Goal: Complete application form: Complete application form

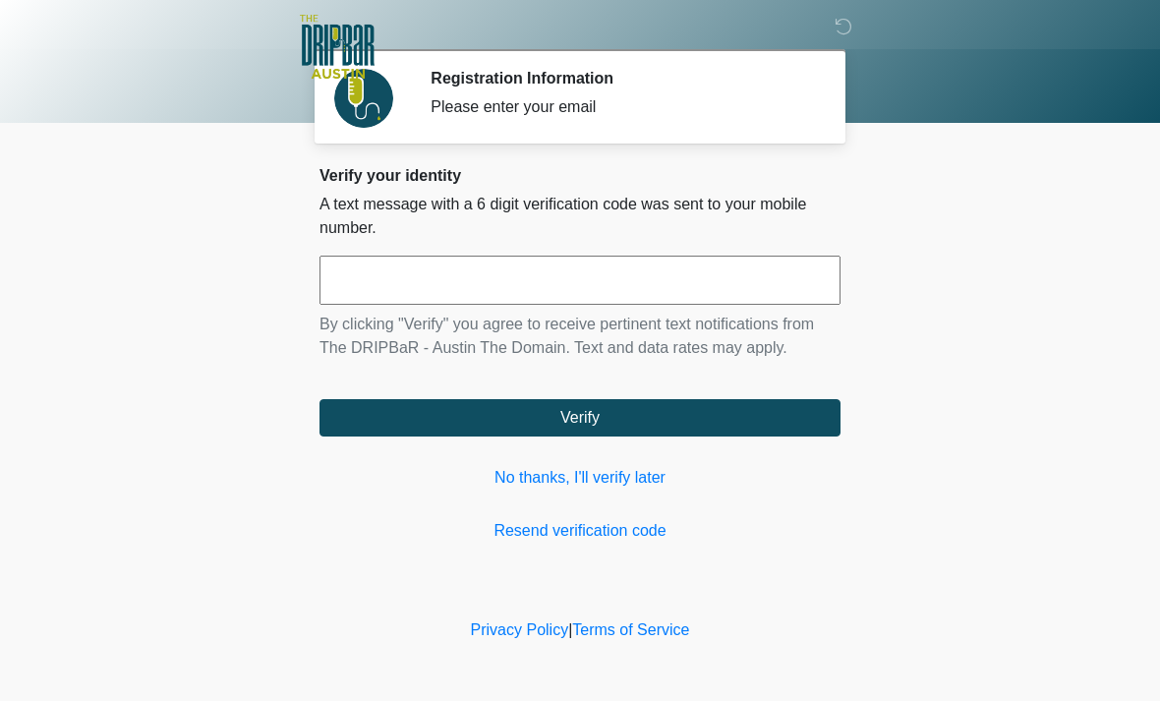
click at [631, 468] on link "No thanks, I'll verify later" at bounding box center [579, 478] width 521 height 24
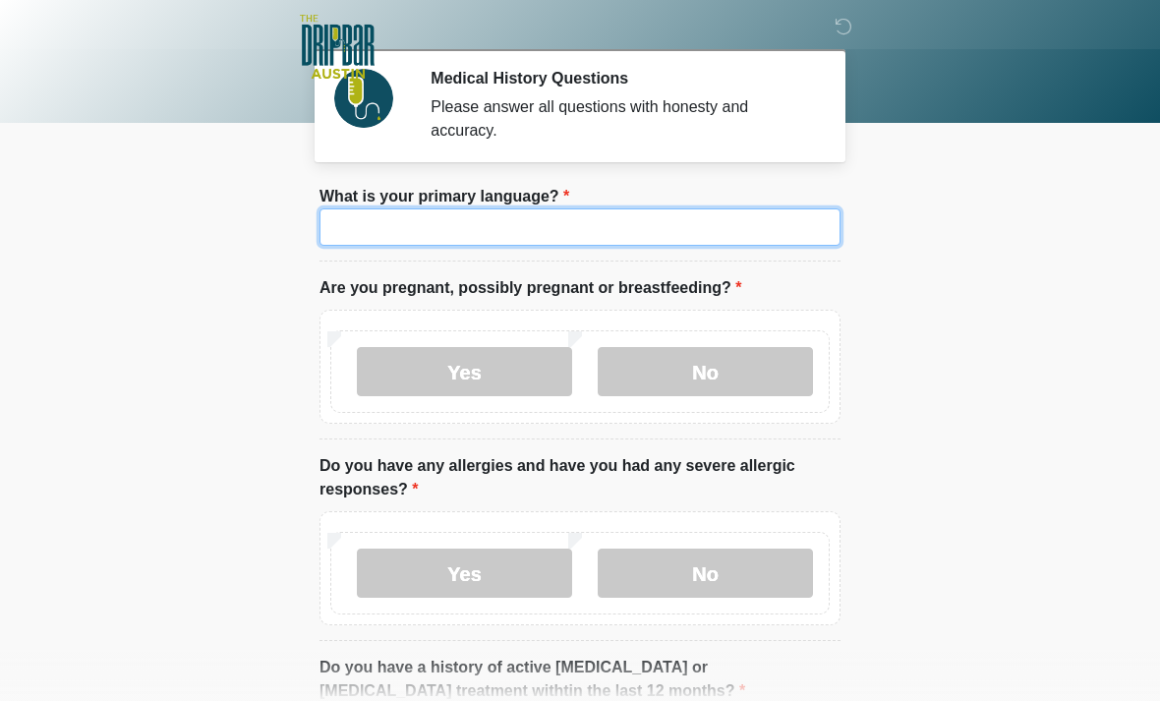
click at [777, 225] on input "What is your primary language?" at bounding box center [579, 226] width 521 height 37
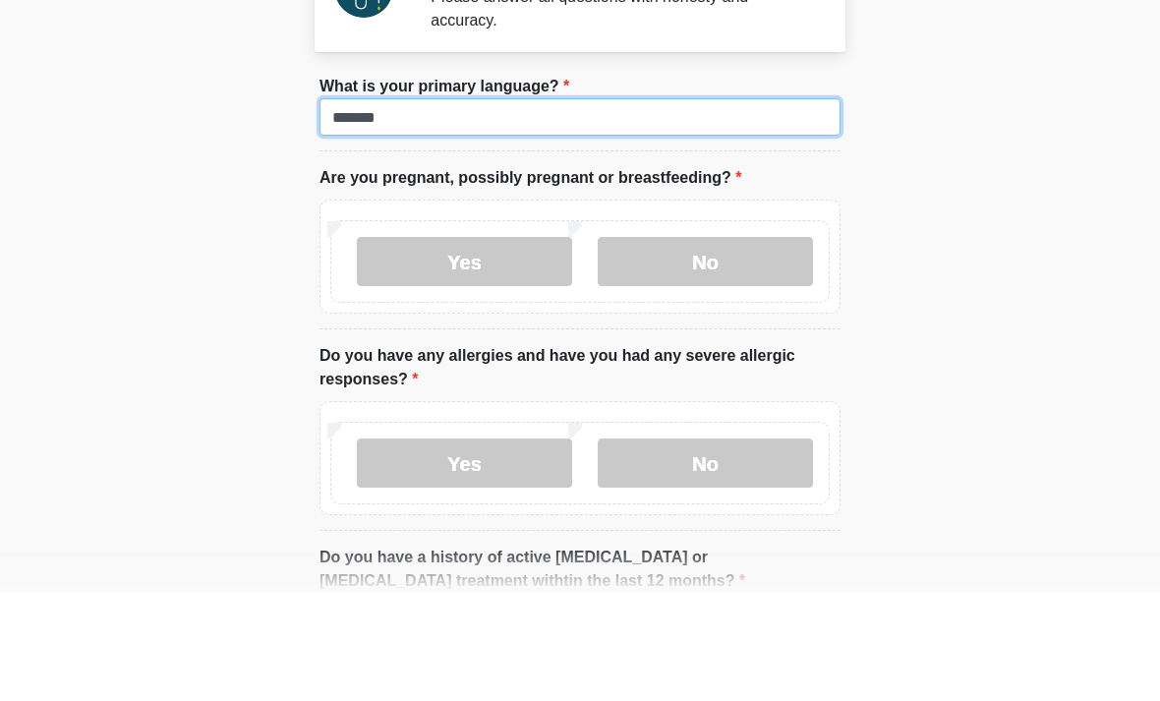
type input "*******"
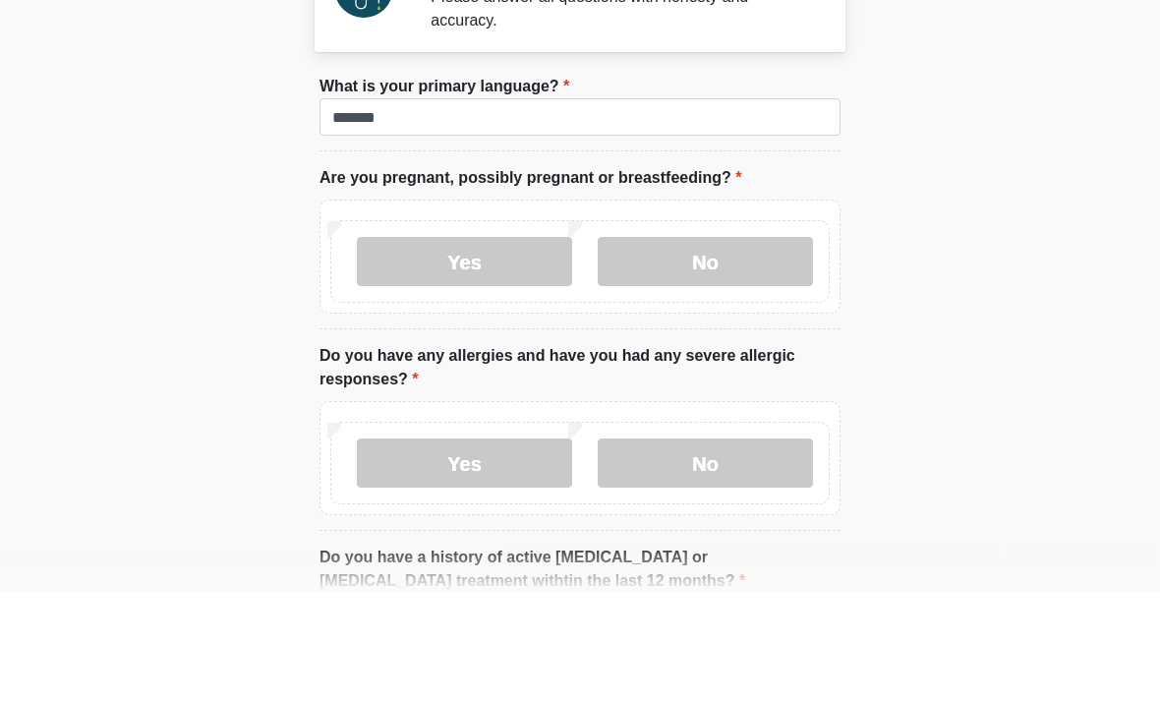
click at [721, 347] on label "No" at bounding box center [705, 371] width 215 height 49
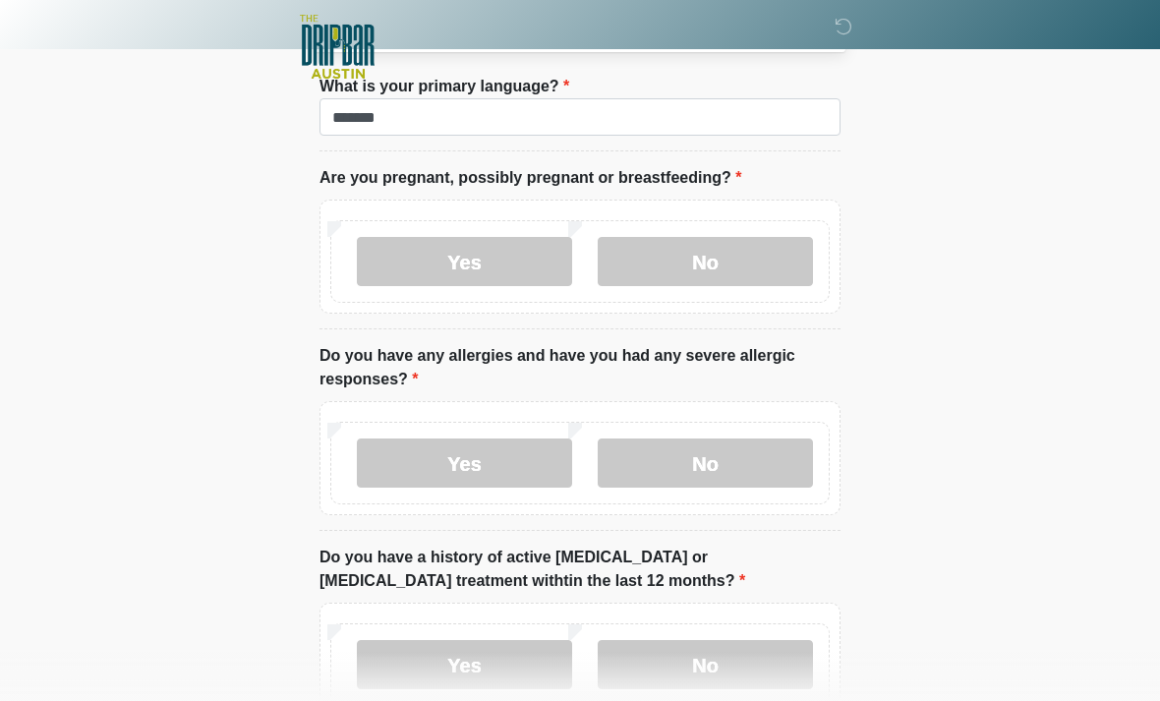
click at [728, 446] on label "No" at bounding box center [705, 462] width 215 height 49
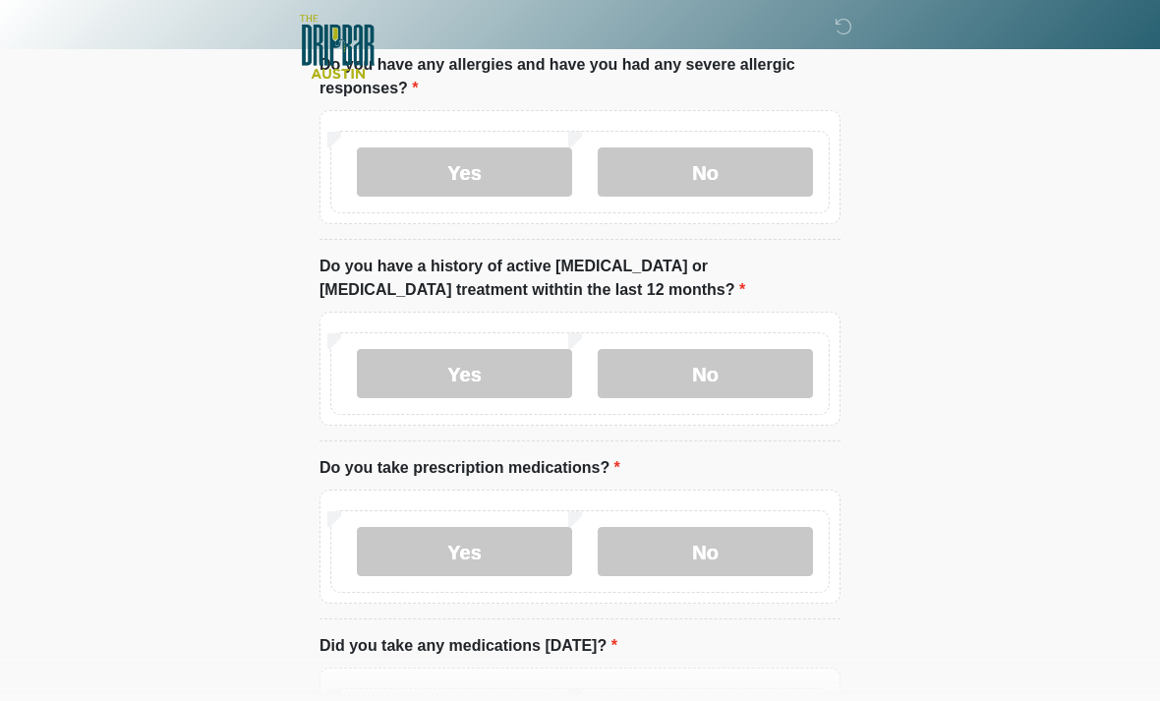
scroll to position [409, 0]
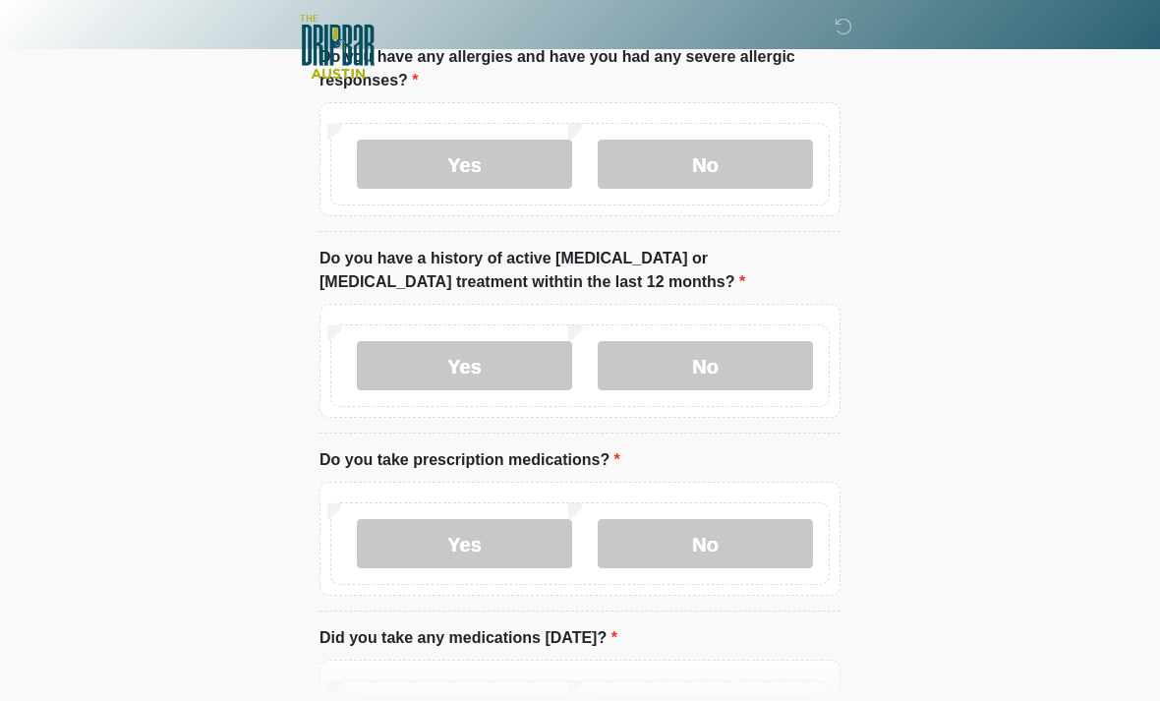
click at [723, 359] on label "No" at bounding box center [705, 365] width 215 height 49
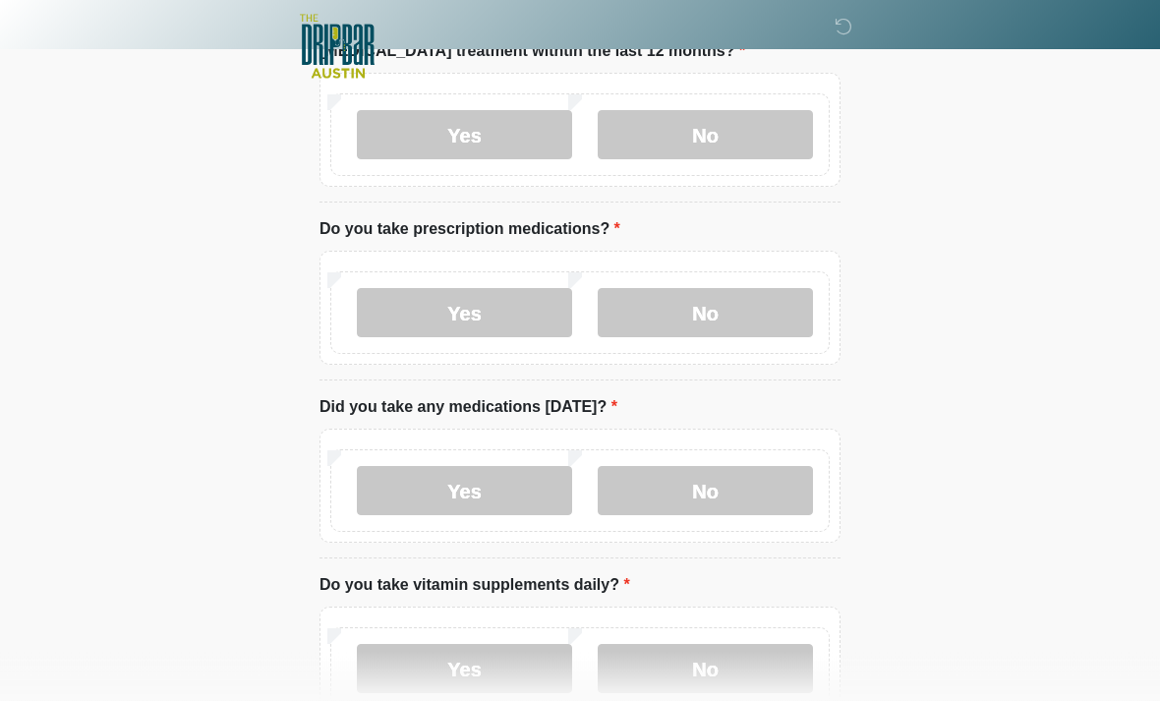
scroll to position [640, 0]
click at [492, 301] on label "Yes" at bounding box center [464, 312] width 215 height 49
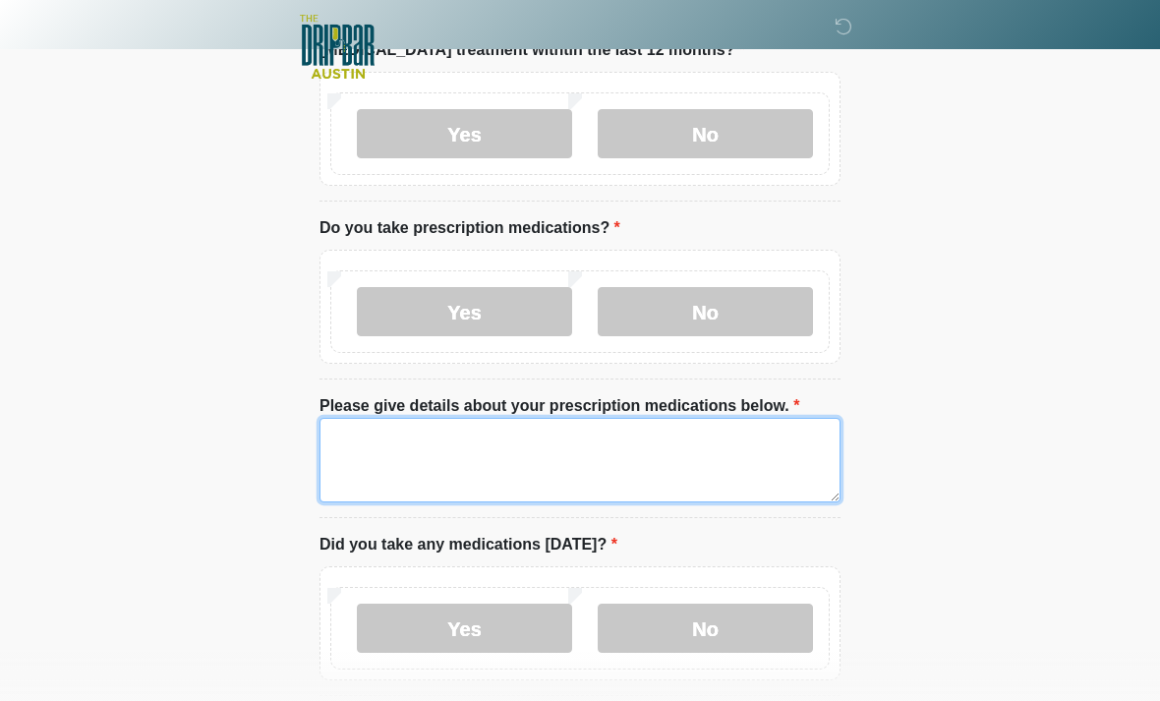
click at [402, 443] on textarea "Please give details about your prescription medications below." at bounding box center [579, 460] width 521 height 85
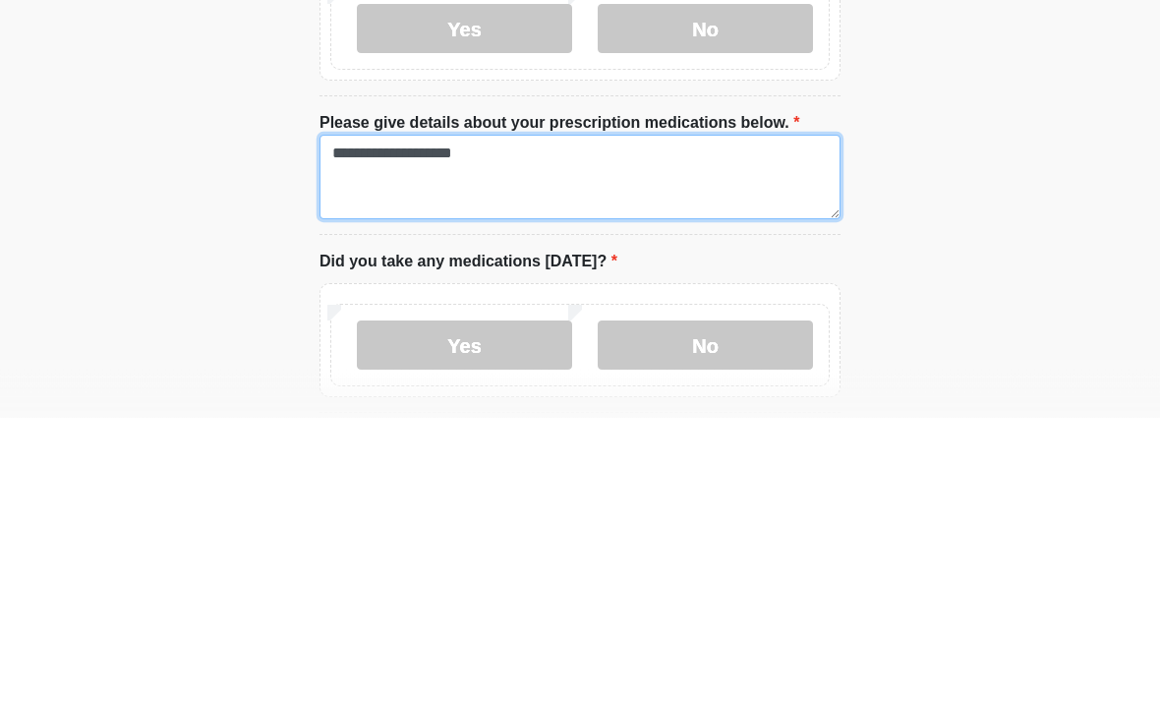
click at [417, 419] on textarea "**********" at bounding box center [579, 461] width 521 height 85
click at [523, 419] on textarea "**********" at bounding box center [579, 461] width 521 height 85
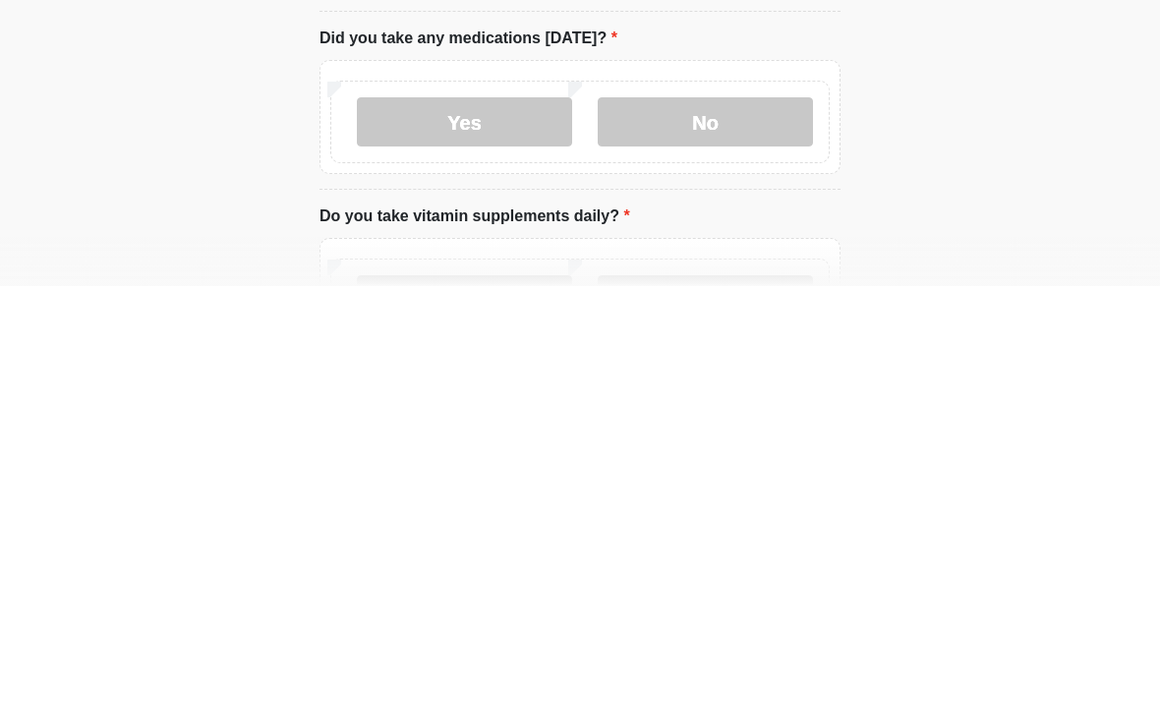
scroll to position [758, 0]
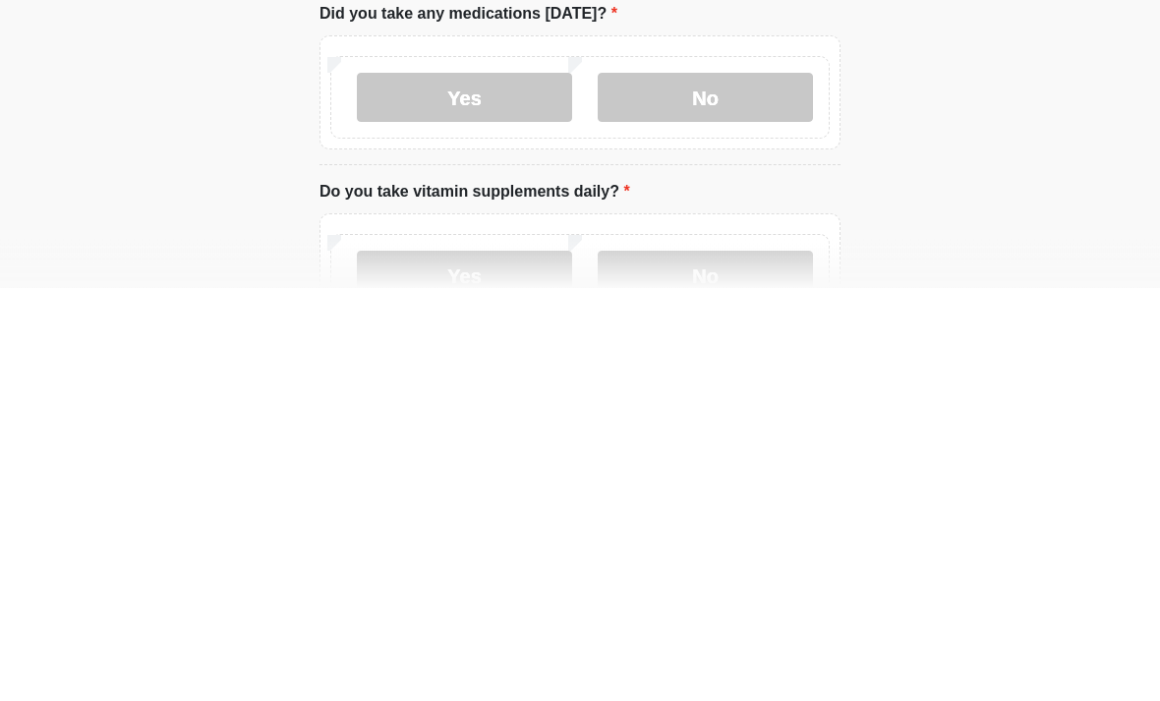
type textarea "**********"
click at [707, 487] on label "No" at bounding box center [705, 511] width 215 height 49
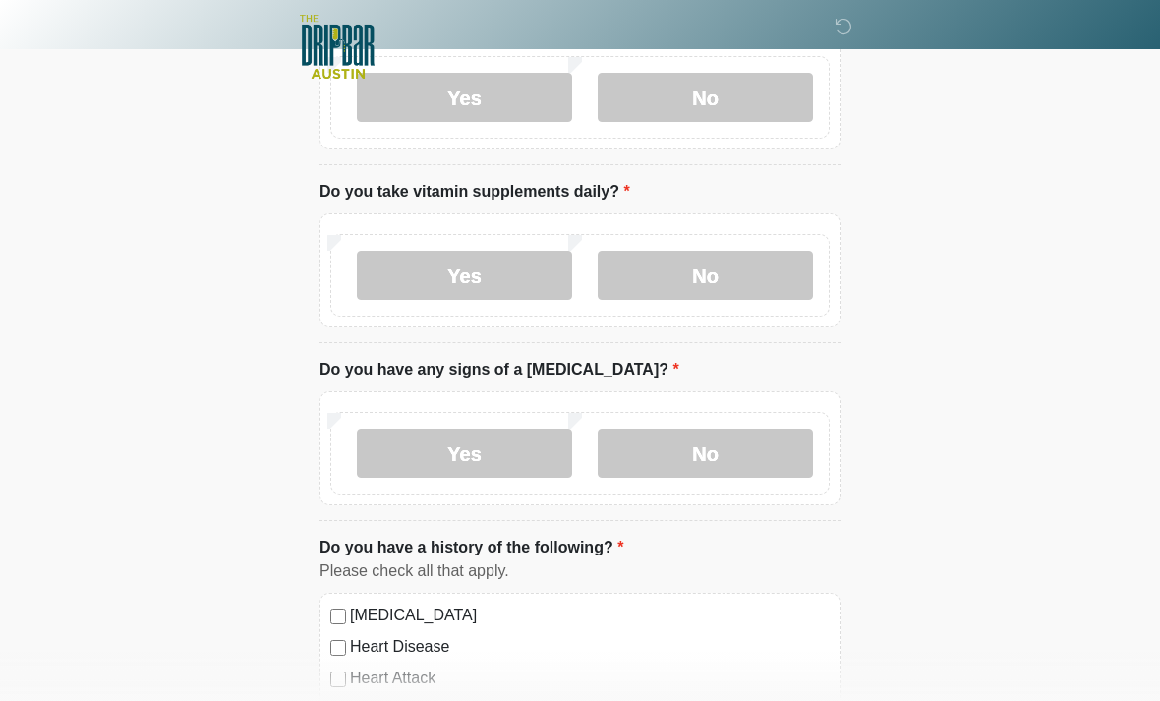
click at [483, 277] on label "Yes" at bounding box center [464, 275] width 215 height 49
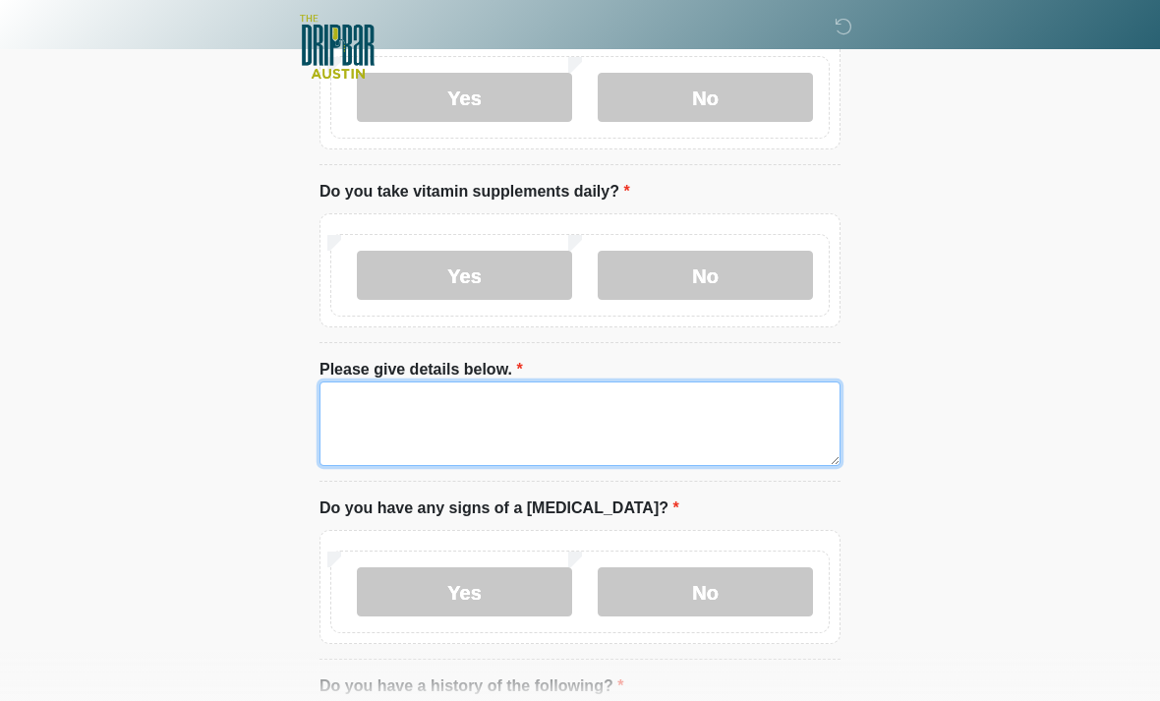
click at [393, 400] on textarea "Please give details below." at bounding box center [579, 423] width 521 height 85
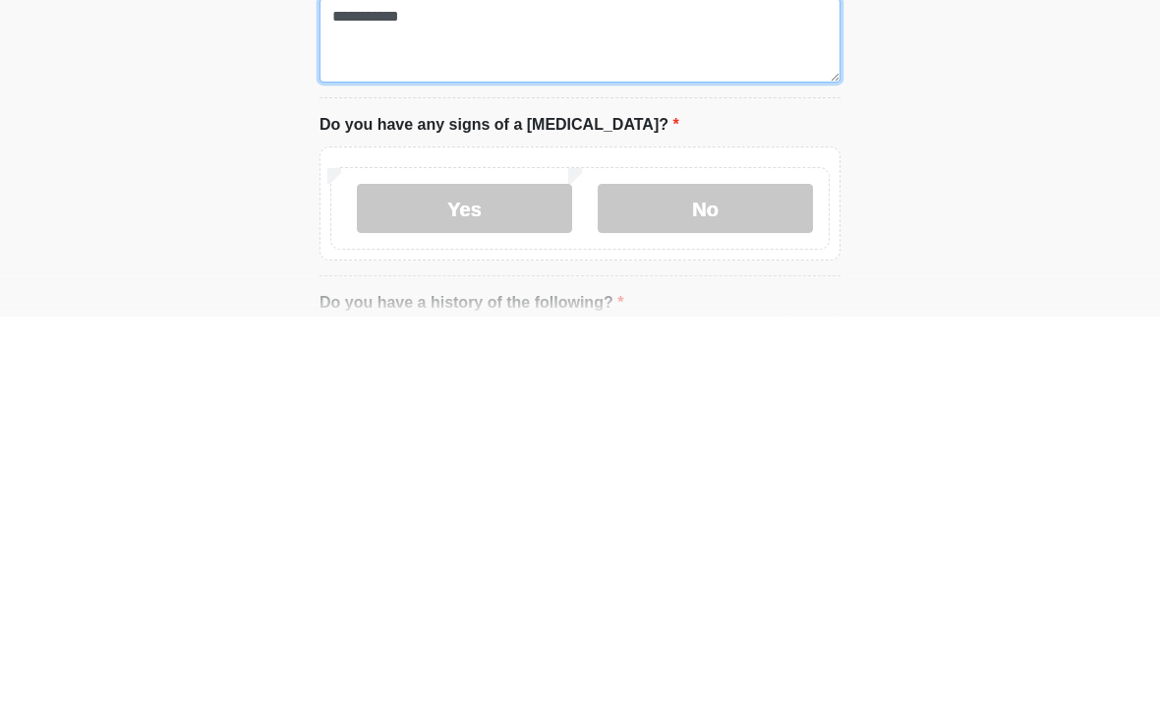
type textarea "**********"
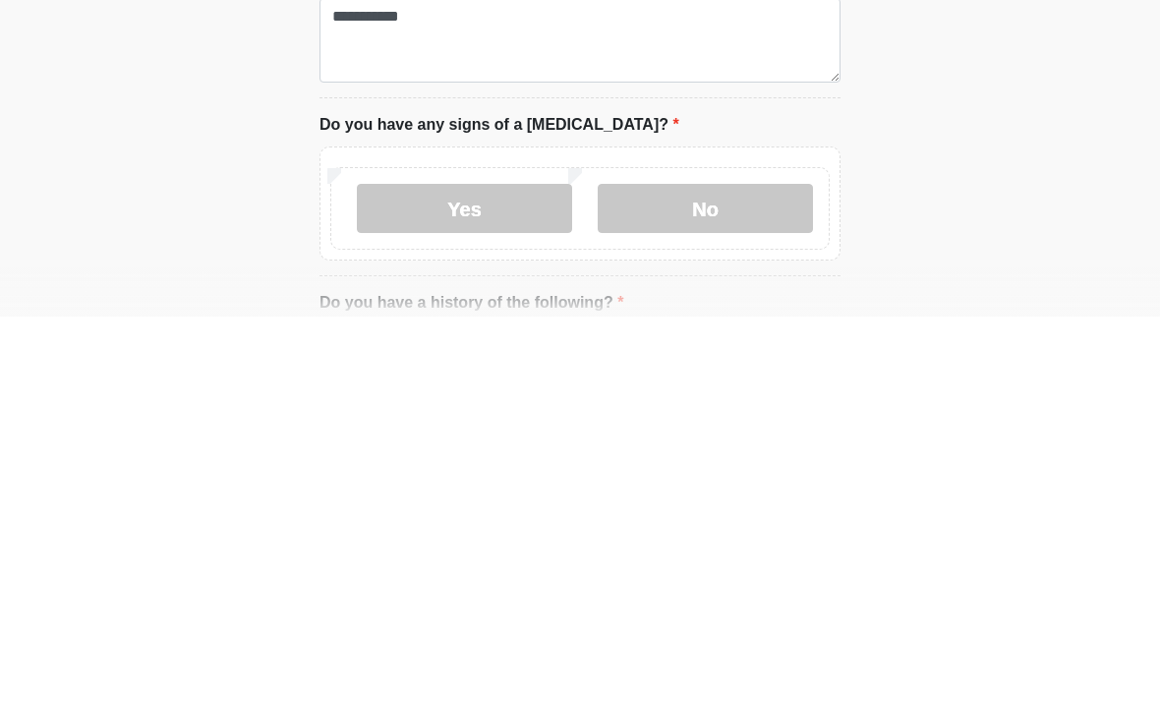
click at [674, 568] on label "No" at bounding box center [705, 592] width 215 height 49
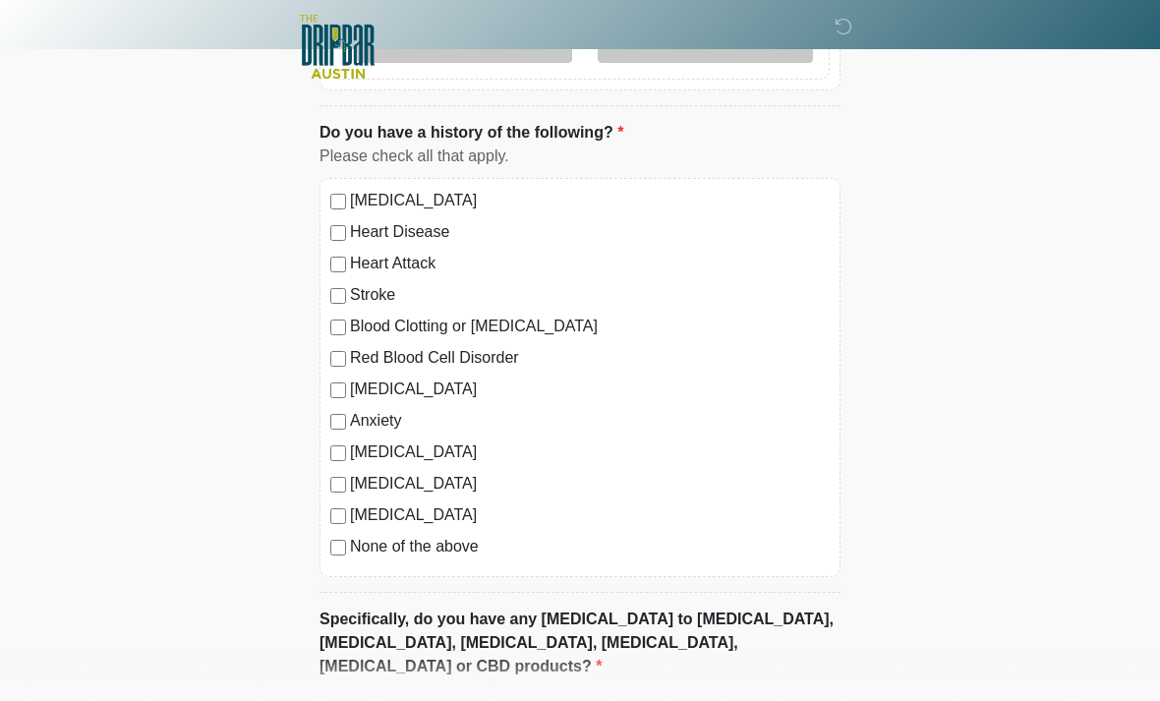
scroll to position [1736, 0]
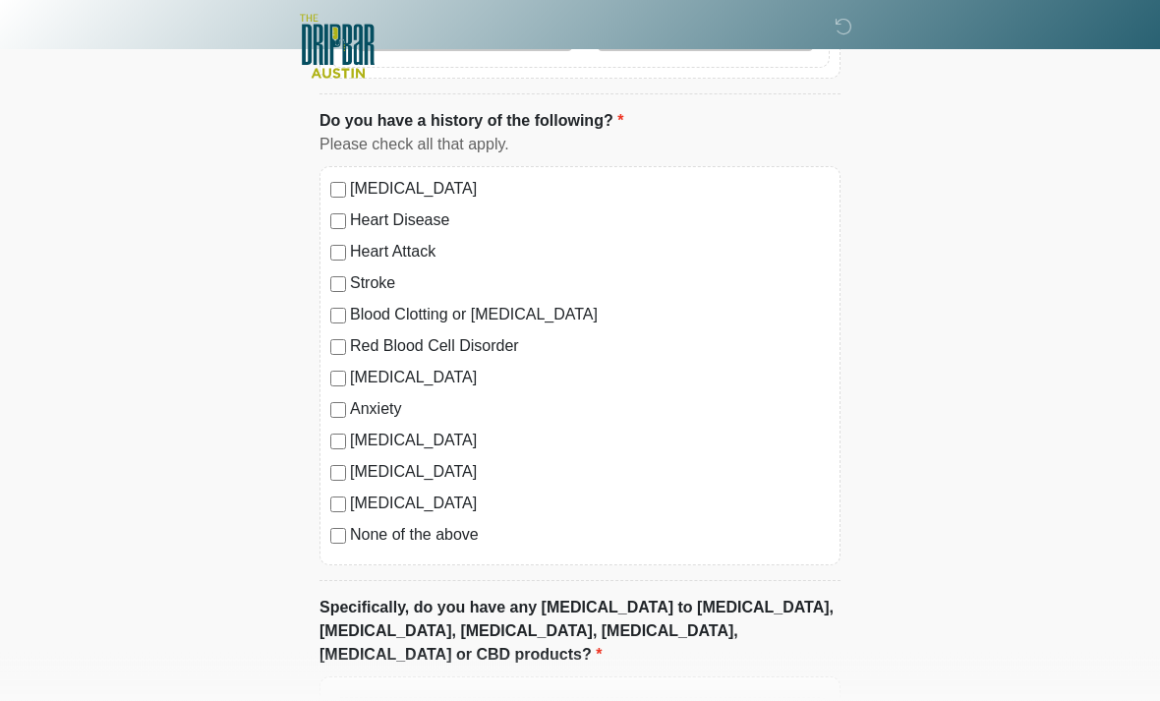
click at [427, 524] on label "None of the above" at bounding box center [590, 536] width 480 height 24
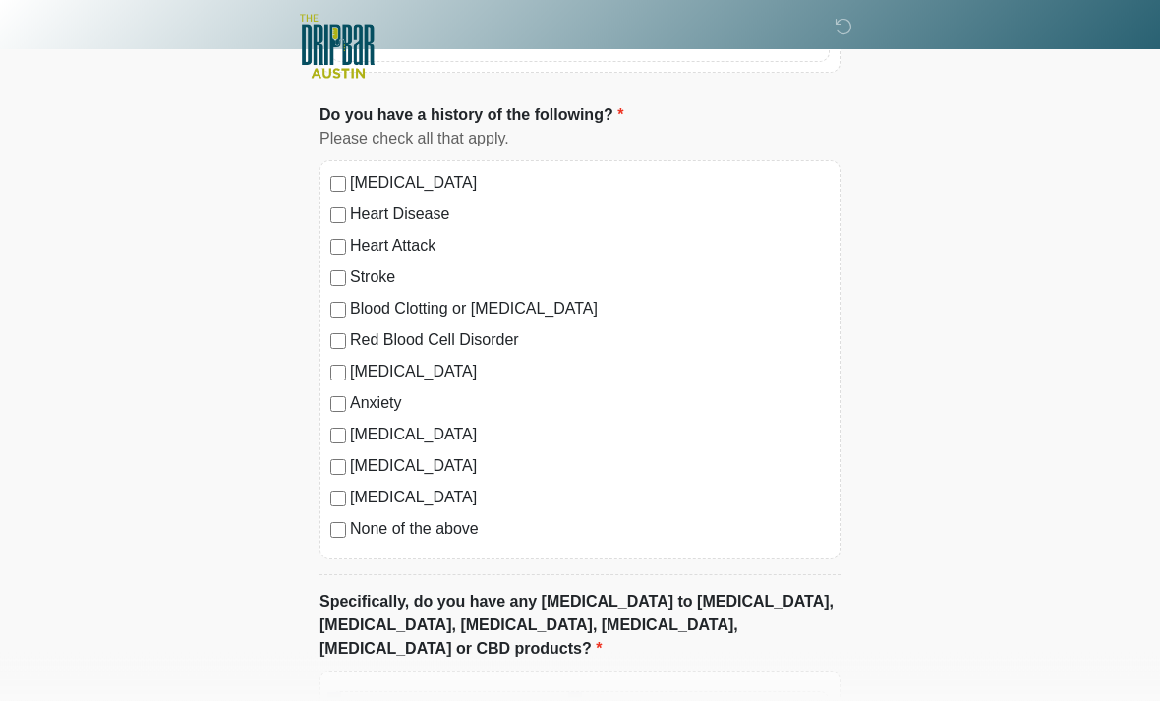
scroll to position [1909, 0]
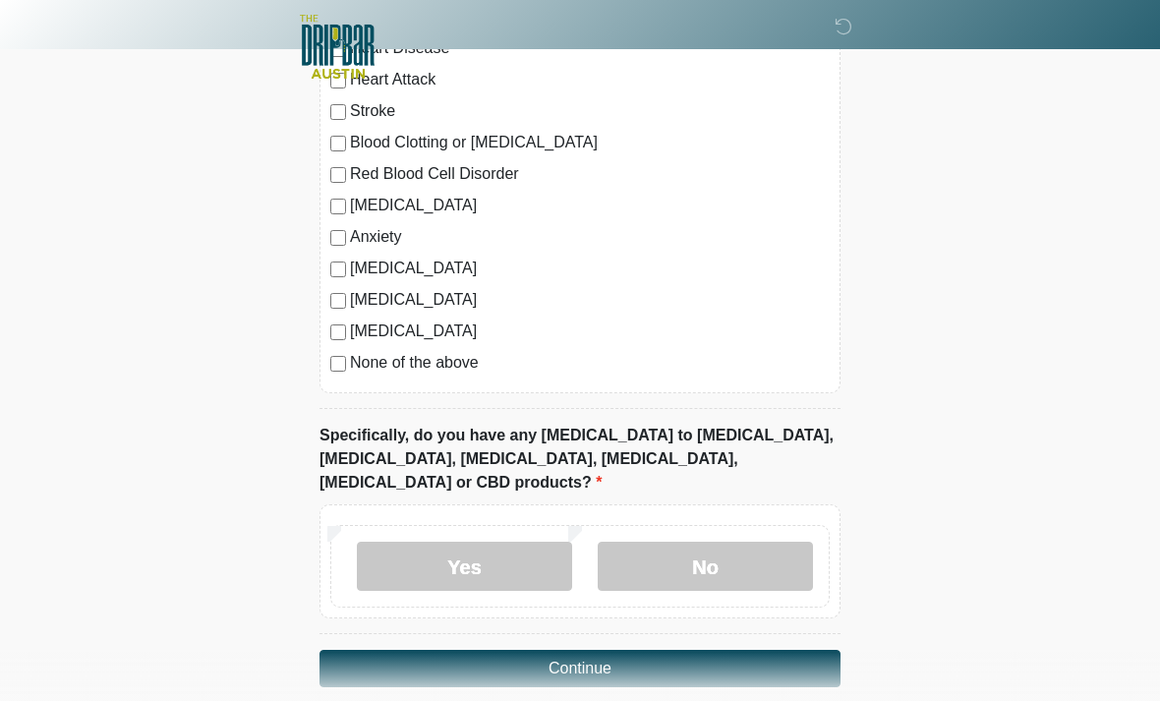
click at [730, 543] on label "No" at bounding box center [705, 566] width 215 height 49
click at [619, 650] on button "Continue" at bounding box center [579, 668] width 521 height 37
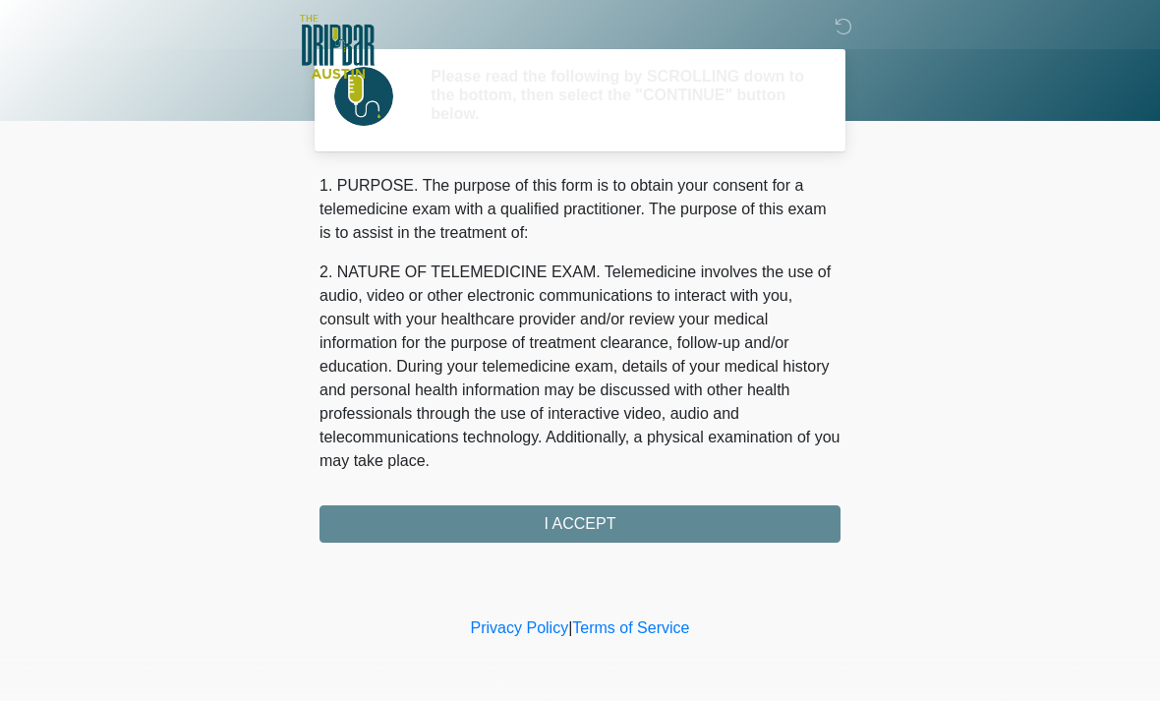
scroll to position [0, 0]
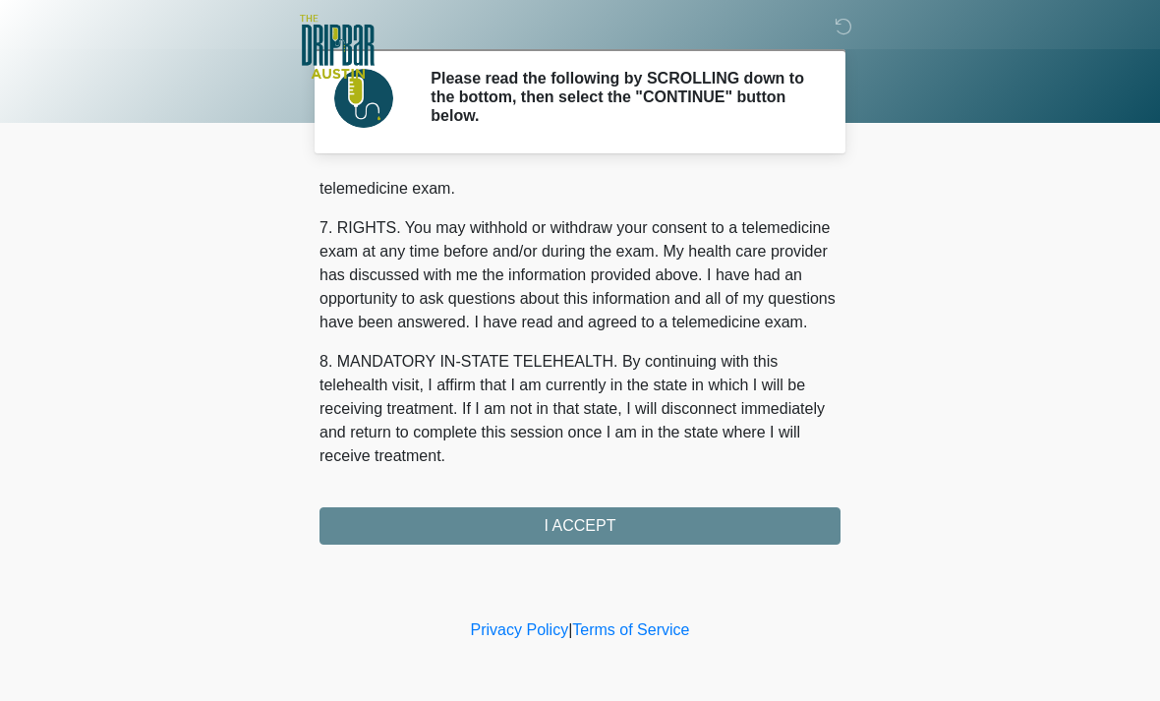
click at [617, 516] on div "1. PURPOSE. The purpose of this form is to obtain your consent for a telemedici…" at bounding box center [579, 360] width 521 height 369
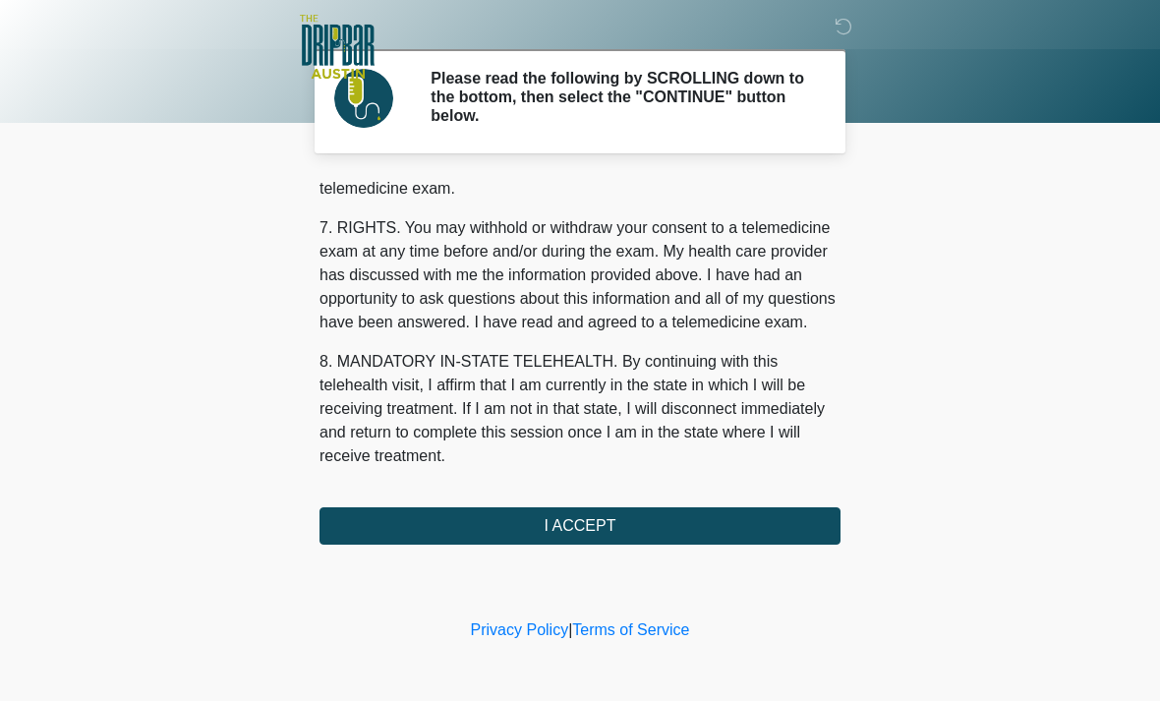
scroll to position [856, 0]
click at [575, 525] on button "I ACCEPT" at bounding box center [579, 525] width 521 height 37
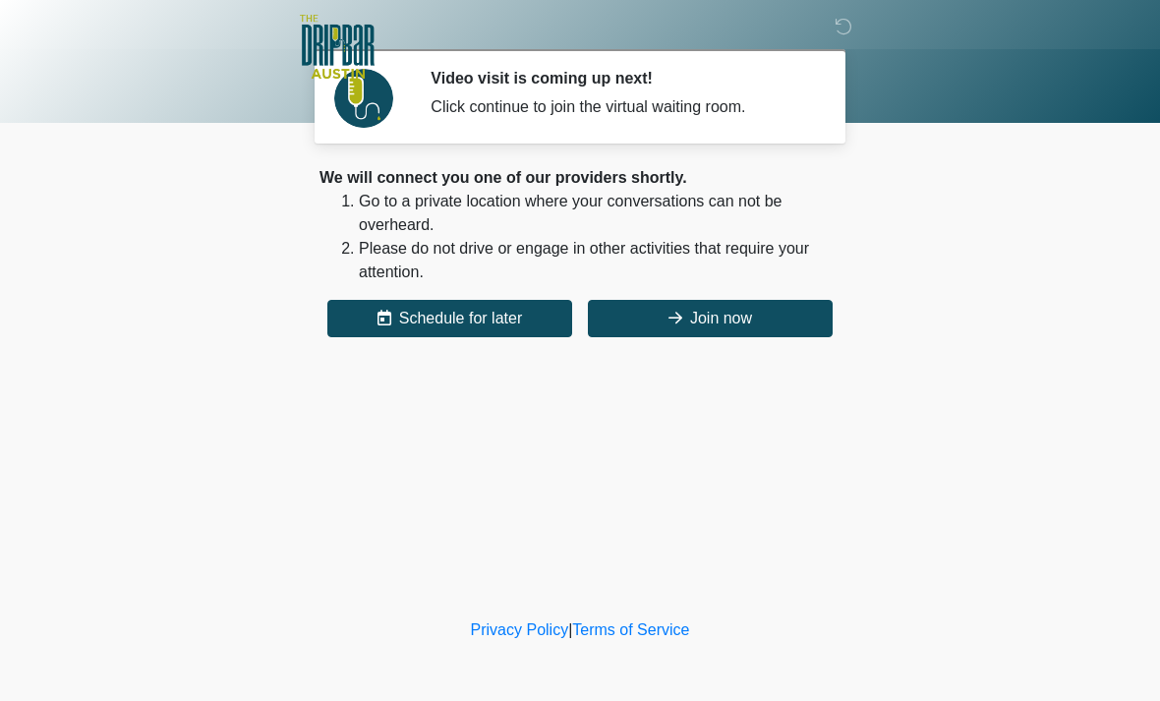
click at [709, 310] on button "Join now" at bounding box center [710, 318] width 245 height 37
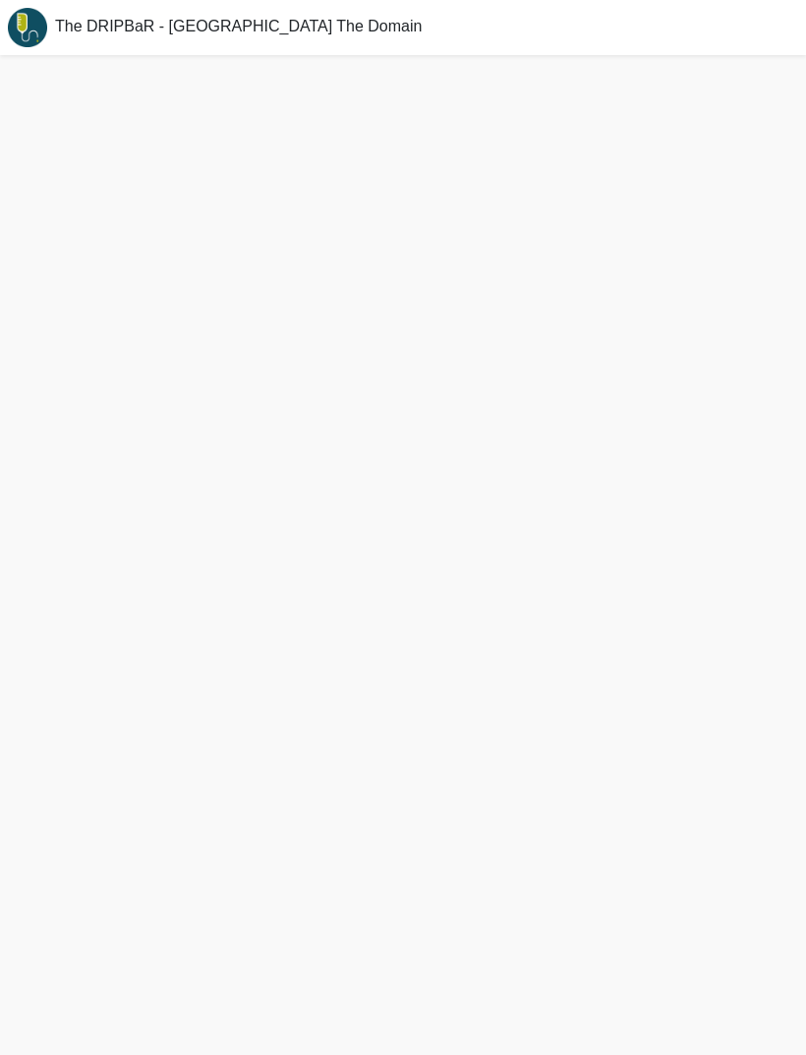
click at [174, 27] on span "The DRIPBaR - [GEOGRAPHIC_DATA] The Domain" at bounding box center [238, 26] width 367 height 17
click at [413, 491] on div at bounding box center [403, 555] width 806 height 1000
click at [414, 501] on div at bounding box center [403, 555] width 806 height 1000
